Goal: Transaction & Acquisition: Book appointment/travel/reservation

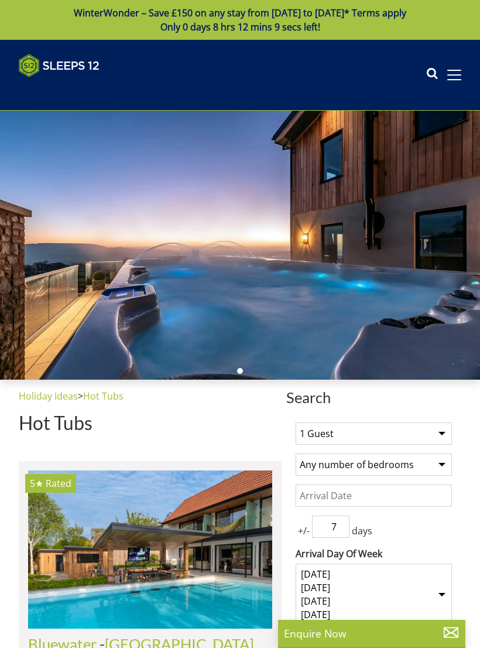
select select
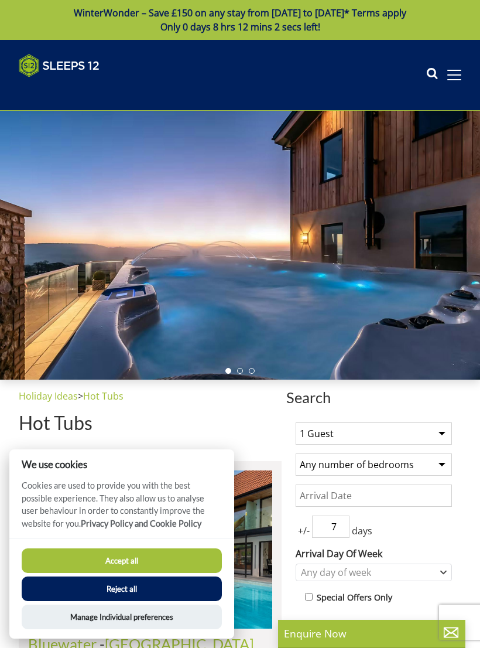
click at [402, 433] on select "1 Guest 2 Guests 3 Guests 4 Guests 5 Guests 6 Guests 7 Guests 8 Guests 9 Guests…" at bounding box center [374, 433] width 156 height 22
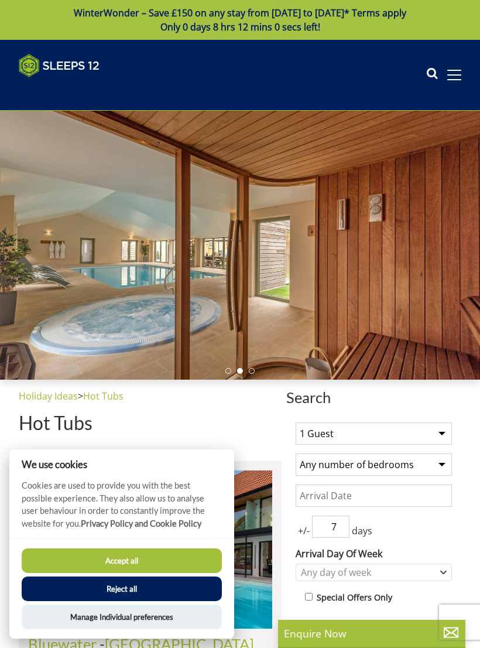
select select "12"
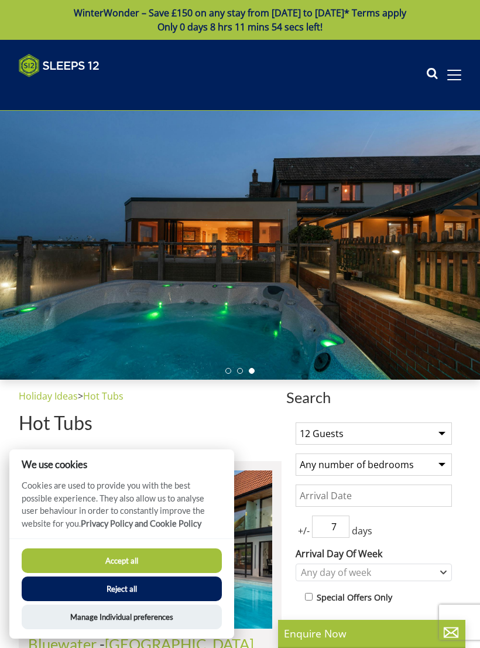
click at [412, 467] on select "Any number of bedrooms 4 Bedrooms 5 Bedrooms 6 Bedrooms 7 Bedrooms 8 Bedrooms 9…" at bounding box center [374, 464] width 156 height 22
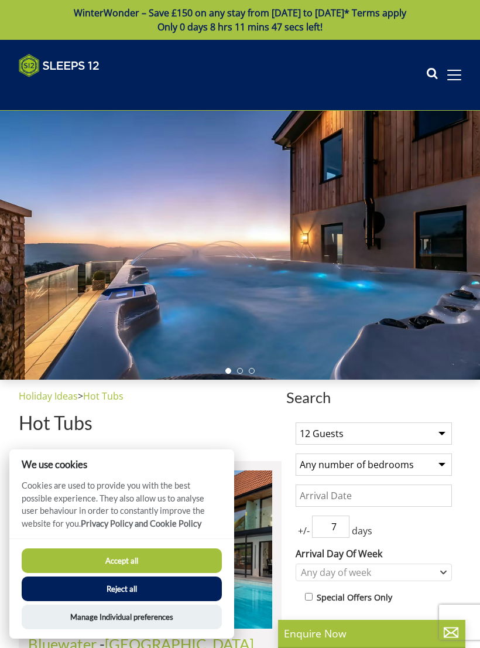
select select "5"
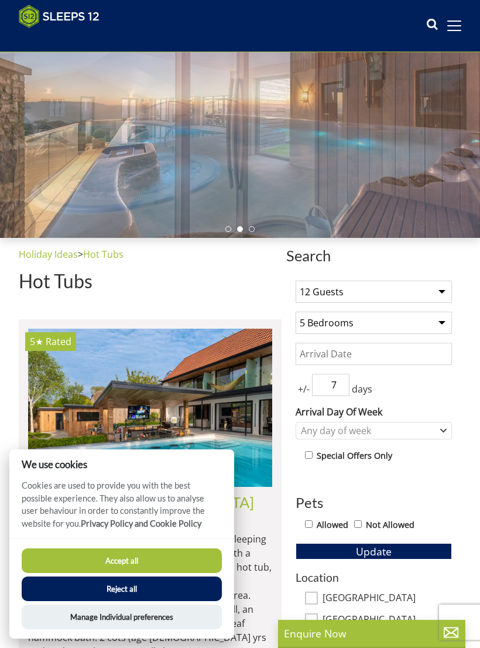
click at [390, 354] on input "Date" at bounding box center [374, 354] width 156 height 22
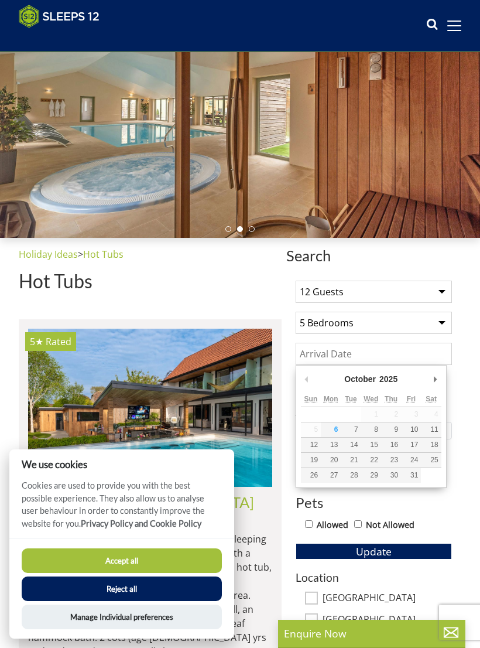
scroll to position [122, 0]
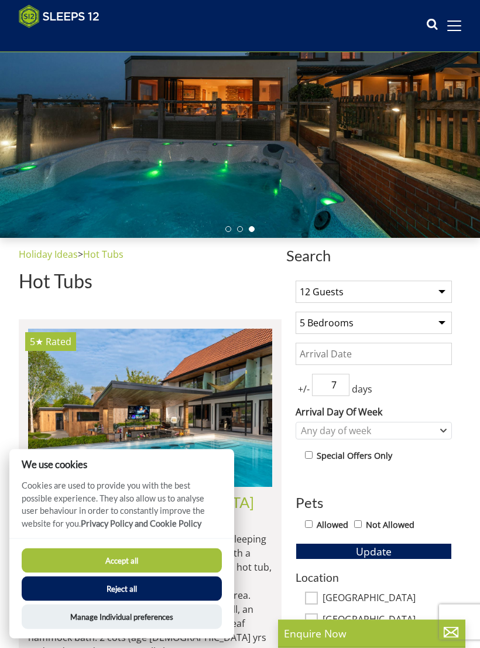
scroll to position [123, 0]
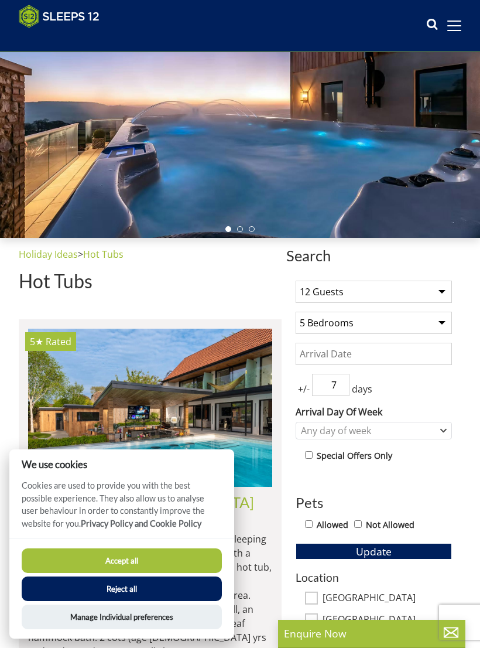
click at [404, 355] on input "Date" at bounding box center [374, 354] width 156 height 22
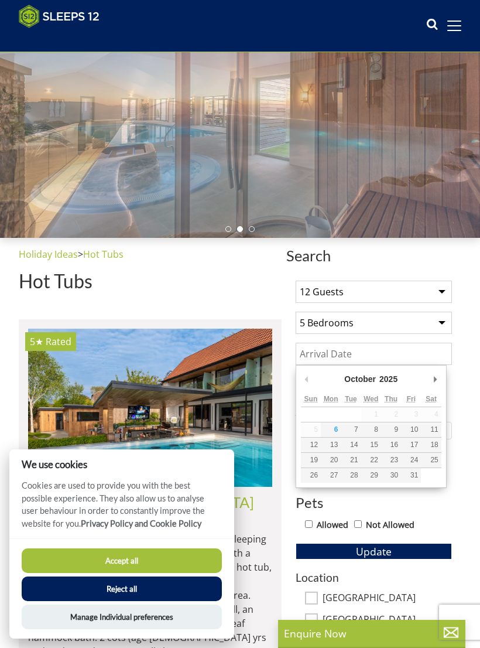
scroll to position [122, 0]
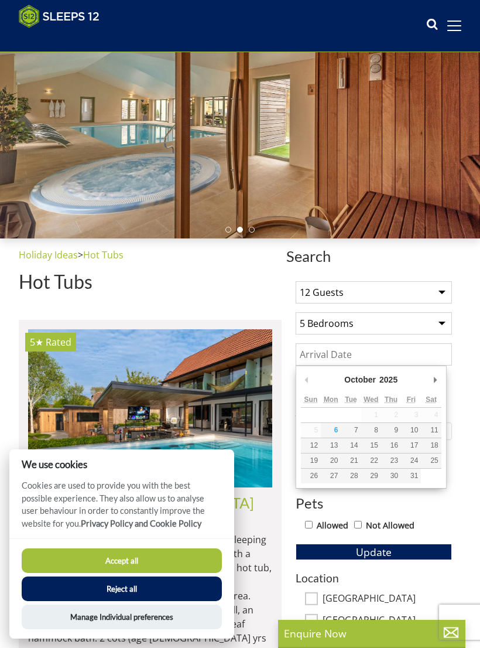
click at [389, 381] on select "2025 2026 2027 2028 2029 2030 2031 2032 2033 2034 2035" at bounding box center [394, 380] width 32 height 12
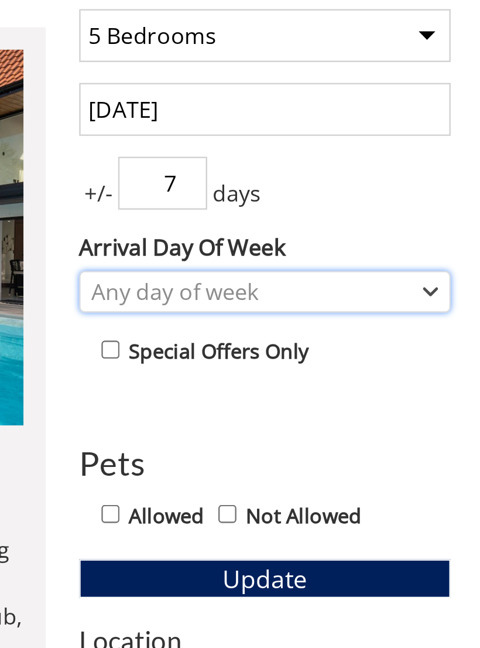
click at [298, 425] on div "Any day of week" at bounding box center [367, 431] width 139 height 13
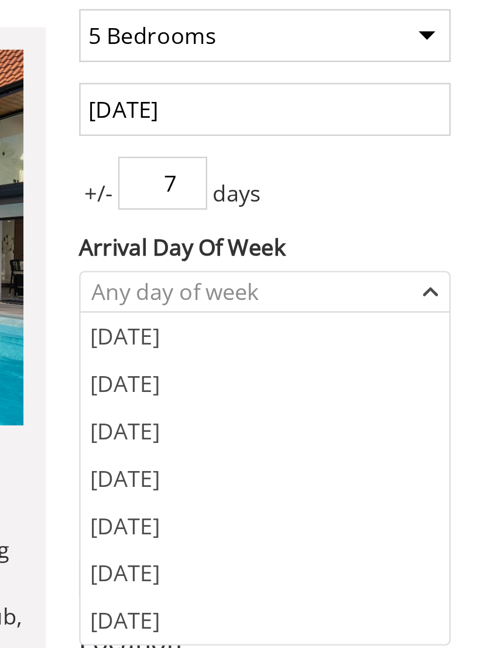
click at [296, 539] on div "[DATE]" at bounding box center [373, 549] width 155 height 20
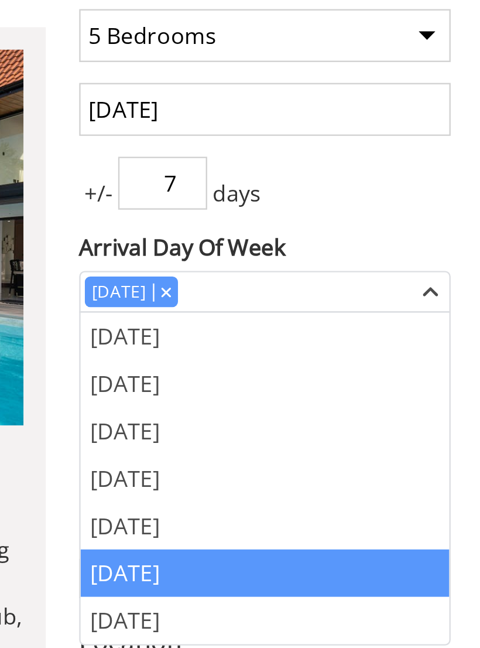
click at [296, 343] on input "29/08/2026" at bounding box center [374, 354] width 156 height 22
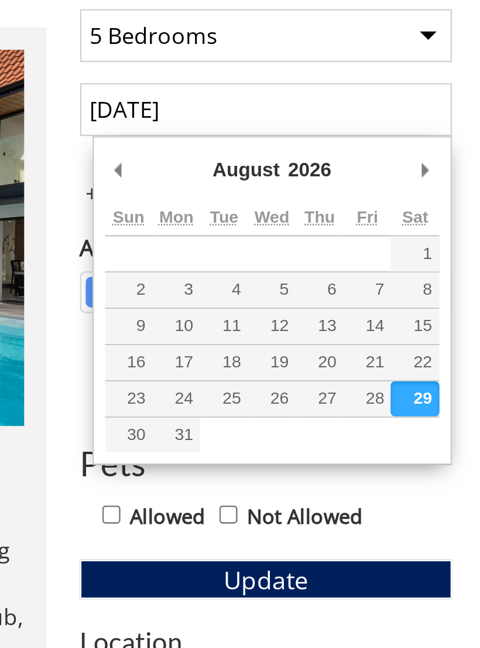
type input "[DATE]"
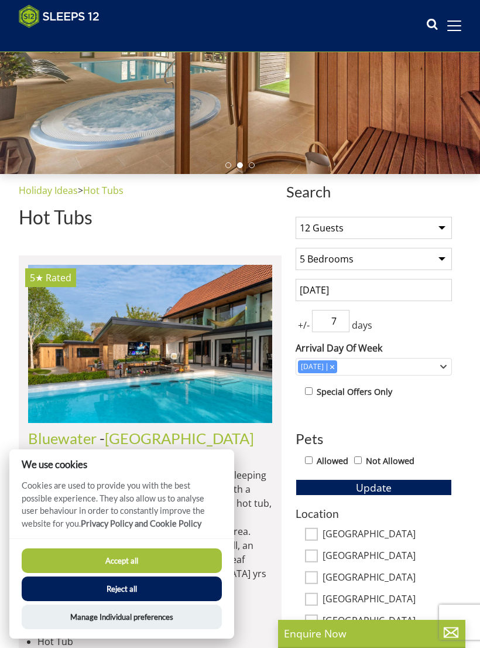
scroll to position [186, 0]
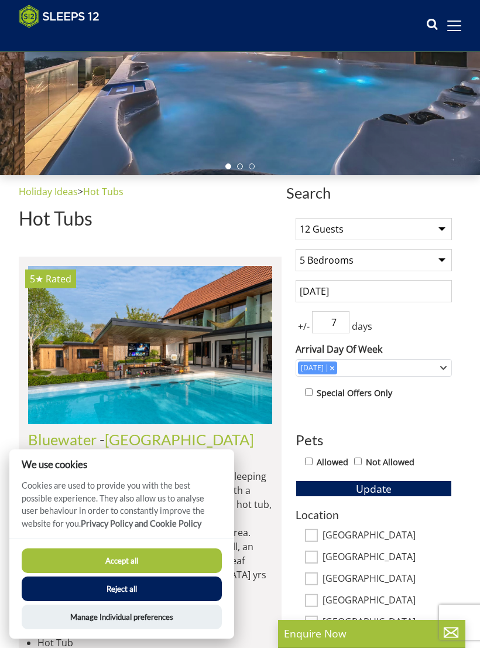
click at [394, 488] on button "Update" at bounding box center [374, 488] width 156 height 16
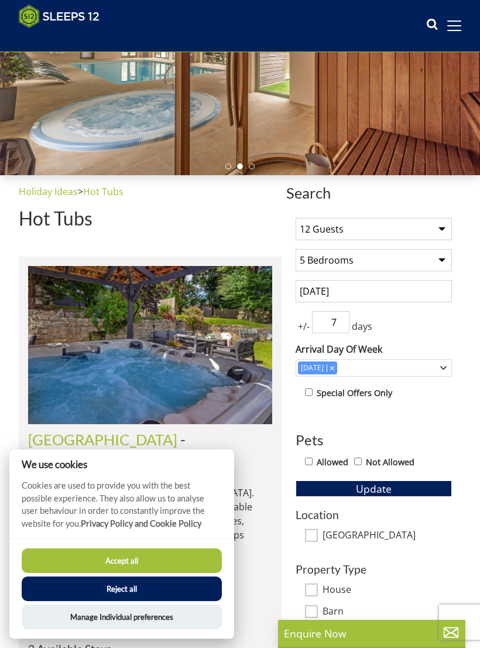
click at [197, 591] on button "Reject all" at bounding box center [122, 588] width 200 height 25
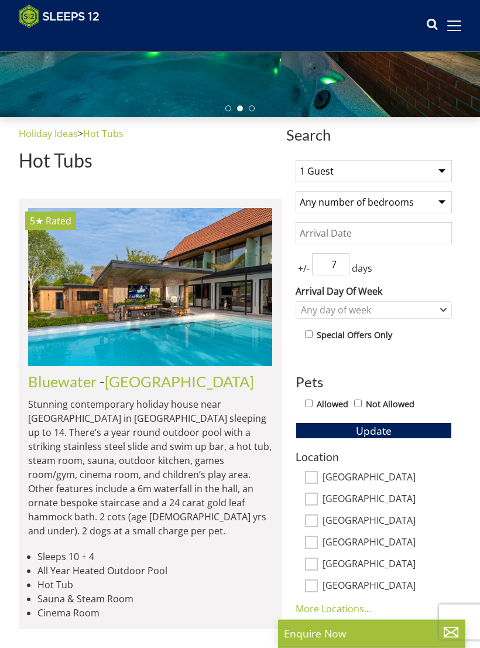
scroll to position [244, 0]
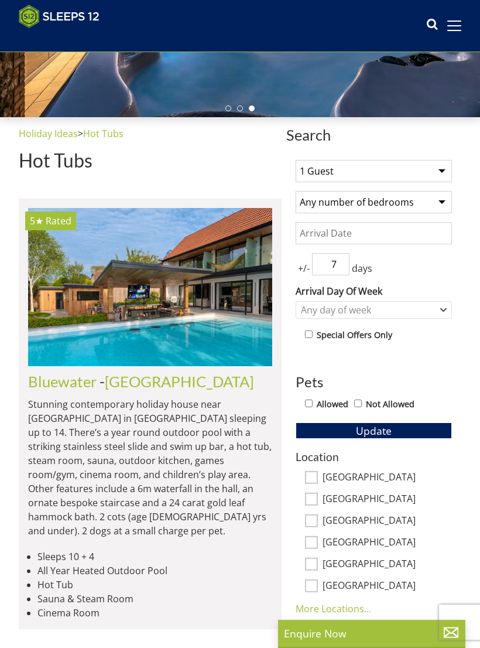
click at [405, 230] on input "Date" at bounding box center [374, 233] width 156 height 22
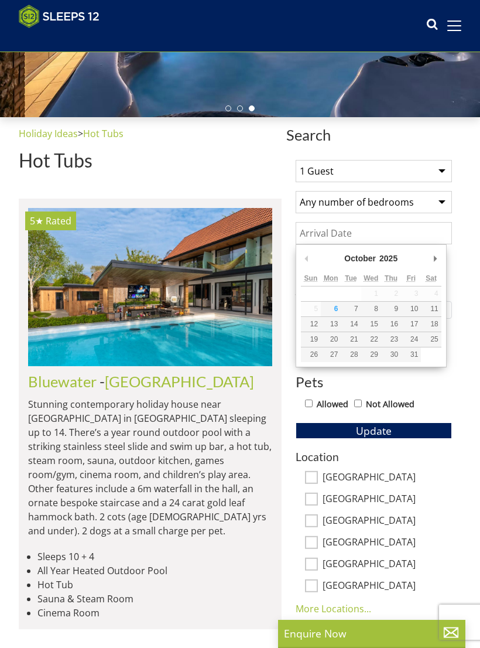
click at [390, 260] on select "2025 2026 2027 2028 2029 2030 2031 2032 2033 2034 2035" at bounding box center [394, 258] width 32 height 12
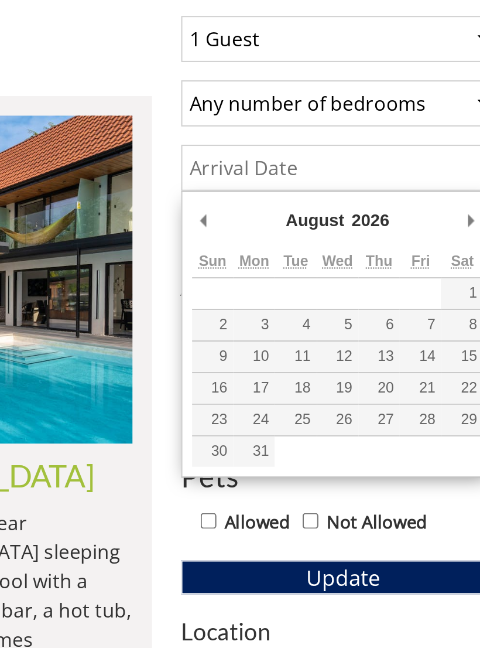
type input "[DATE]"
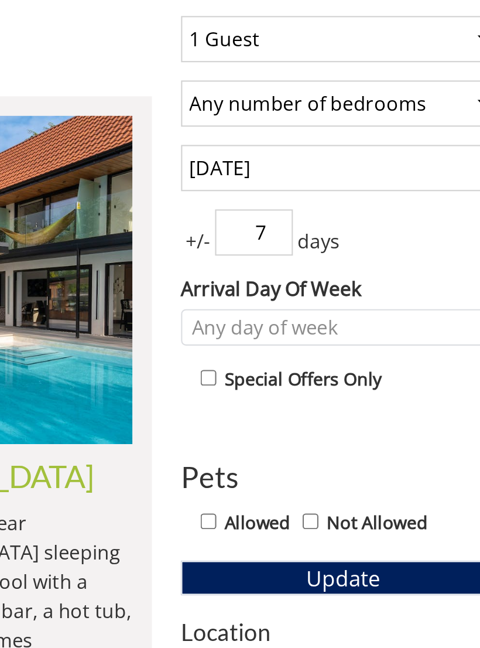
click at [356, 423] on span "Update" at bounding box center [374, 430] width 36 height 14
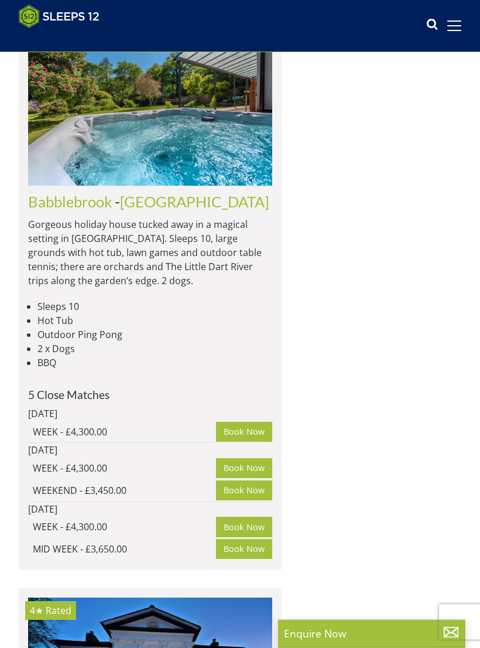
scroll to position [2516, 0]
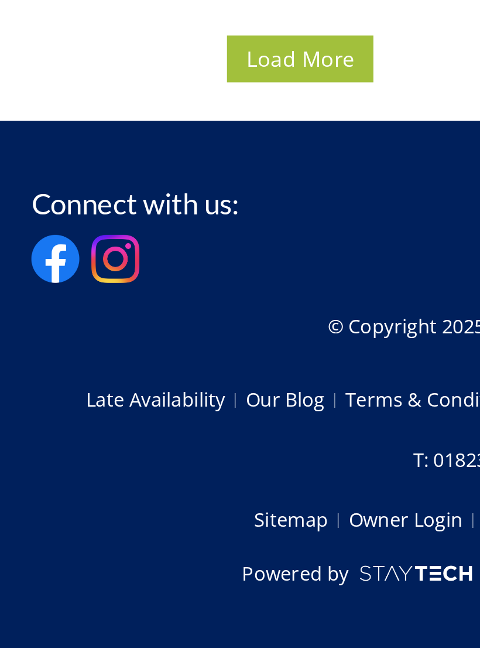
scroll to position [11375, 0]
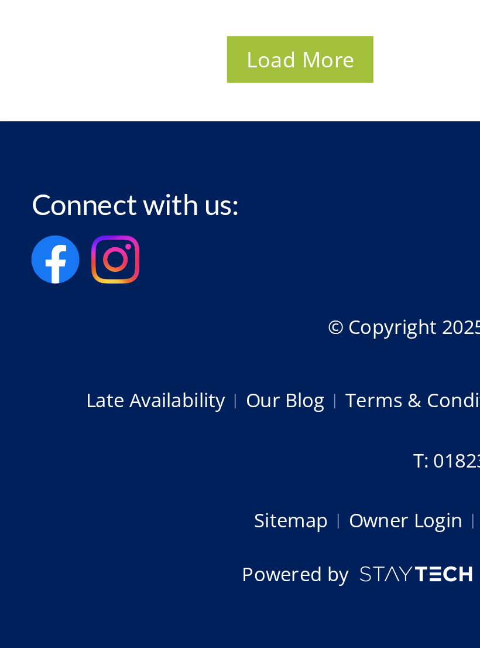
click at [158, 345] on span "Load More" at bounding box center [150, 352] width 53 height 14
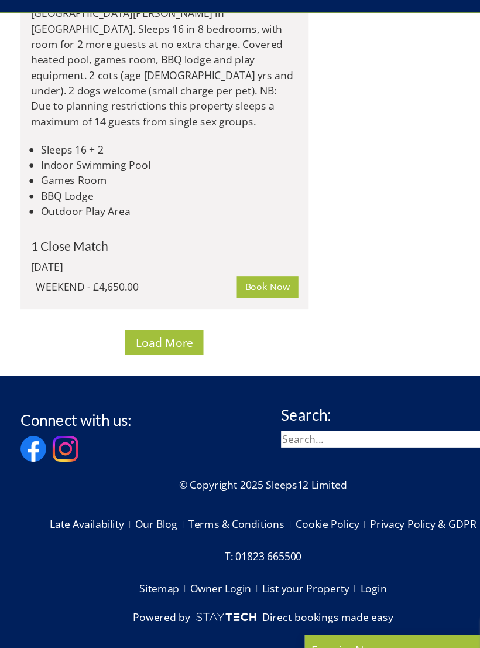
scroll to position [22639, 0]
click at [167, 360] on span "Load More" at bounding box center [150, 353] width 53 height 14
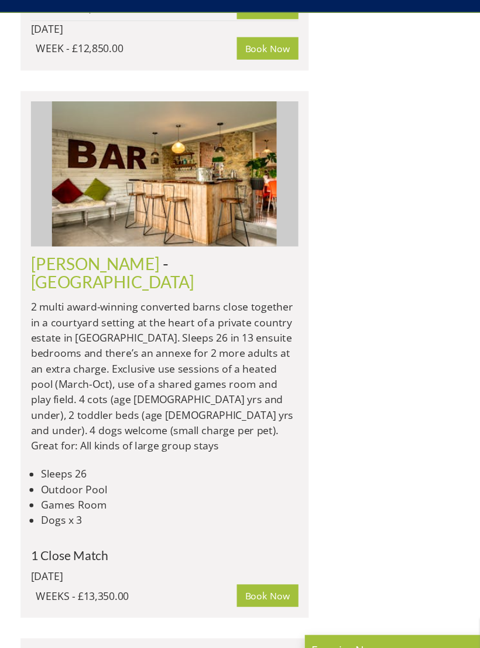
scroll to position [27689, 0]
